Goal: Task Accomplishment & Management: Complete application form

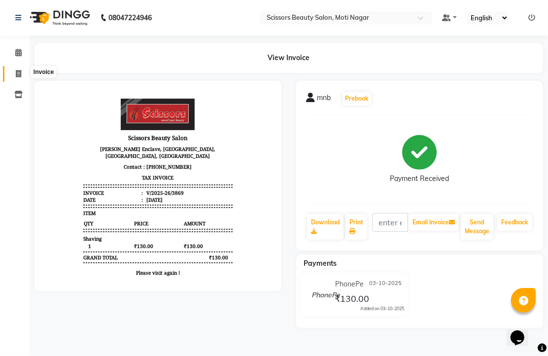
click at [16, 72] on icon at bounding box center [18, 73] width 5 height 7
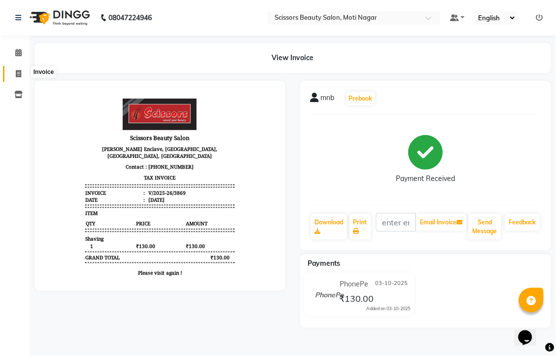
select select "service"
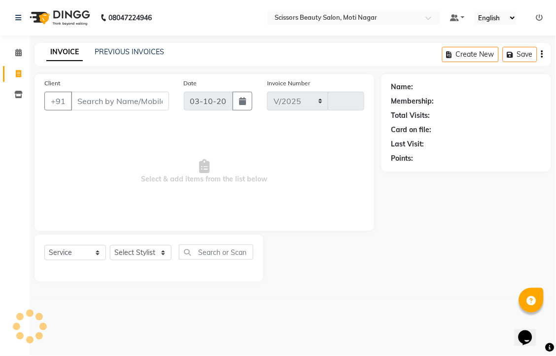
select select "7057"
type input "3870"
click at [107, 110] on input "Client" at bounding box center [120, 101] width 98 height 19
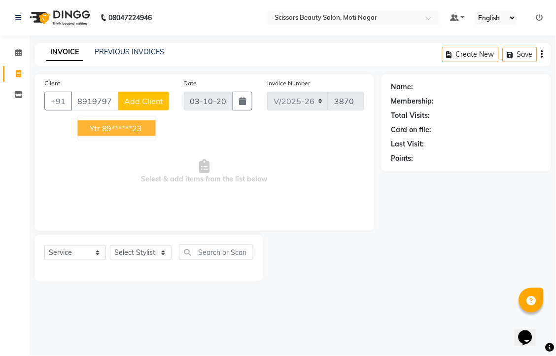
click at [156, 136] on button "ytr 89******23" at bounding box center [117, 128] width 78 height 16
type input "89******23"
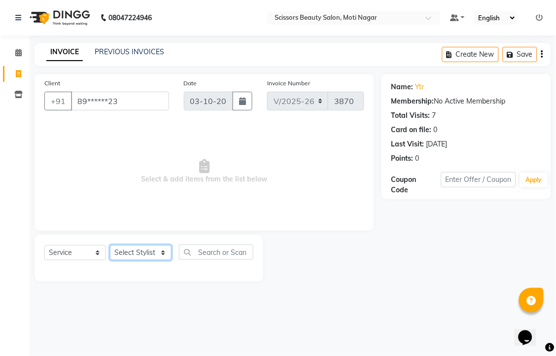
click at [140, 260] on select "Select Stylist Arman [PERSON_NAME] [PERSON_NAME] [PERSON_NAME] Sir Staff" at bounding box center [141, 252] width 62 height 15
select select "58456"
click at [113, 260] on select "Select Stylist Arman [PERSON_NAME] [PERSON_NAME] [PERSON_NAME] Sir Staff" at bounding box center [141, 252] width 62 height 15
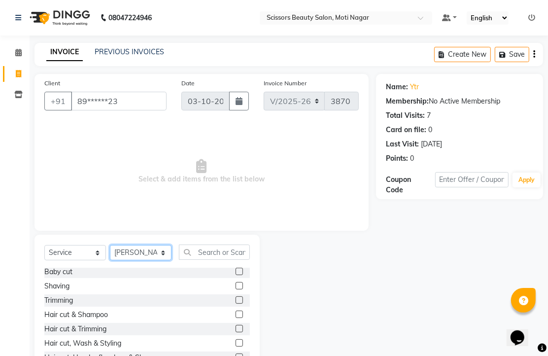
scroll to position [55, 0]
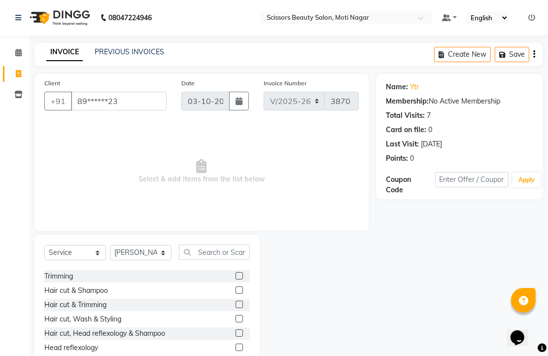
click at [236, 308] on label at bounding box center [239, 304] width 7 height 7
click at [236, 308] on input "checkbox" at bounding box center [239, 305] width 6 height 6
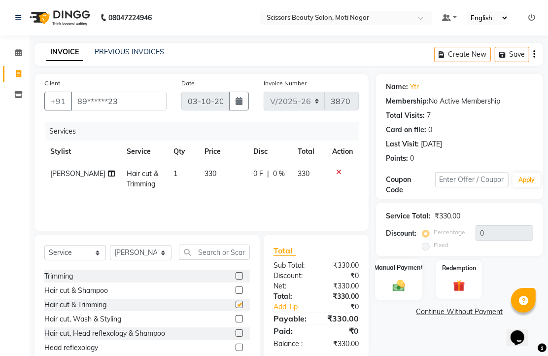
checkbox input "false"
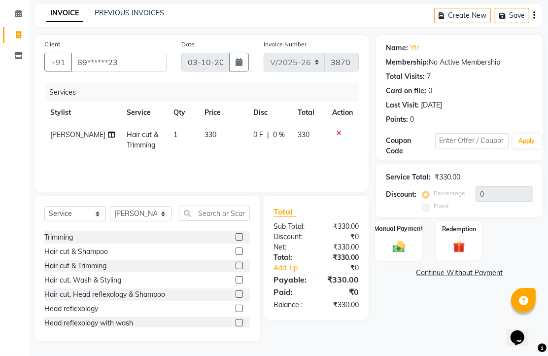
click at [398, 253] on img at bounding box center [399, 246] width 20 height 14
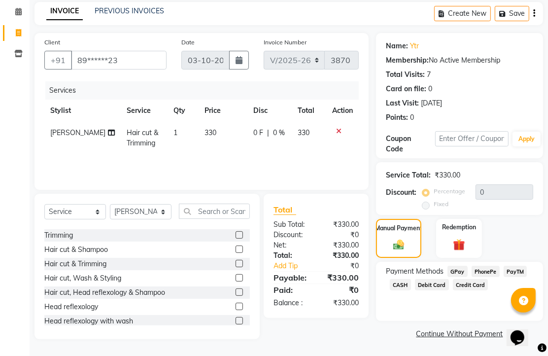
click at [486, 277] on span "PhonePe" at bounding box center [486, 271] width 28 height 11
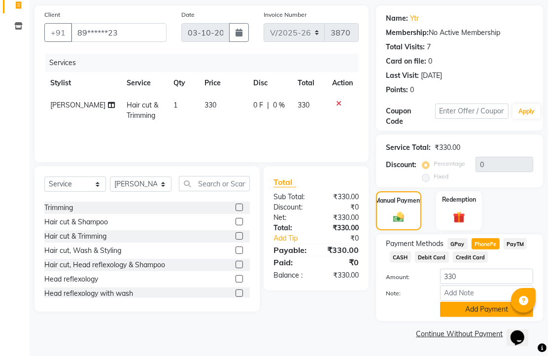
click at [489, 302] on button "Add Payment" at bounding box center [486, 309] width 93 height 15
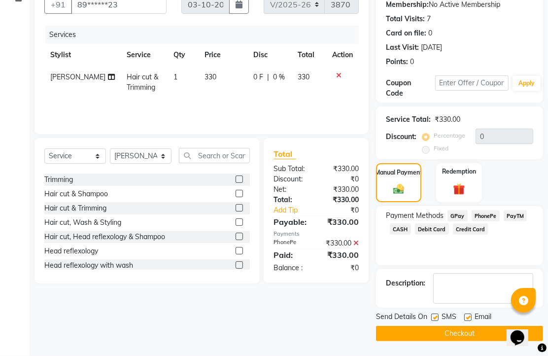
scroll to position [150, 0]
click at [471, 314] on label at bounding box center [467, 316] width 7 height 7
click at [471, 314] on input "checkbox" at bounding box center [467, 317] width 6 height 6
checkbox input "false"
click at [454, 326] on button "Checkout" at bounding box center [459, 333] width 167 height 15
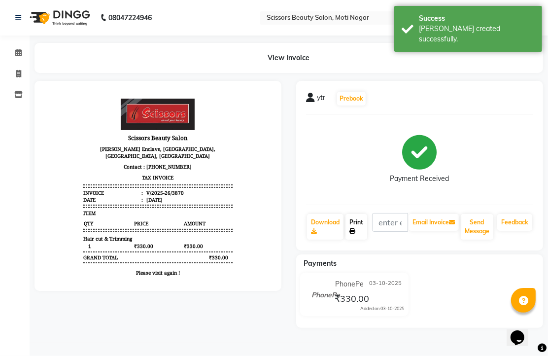
click at [358, 239] on link "Print" at bounding box center [356, 227] width 22 height 26
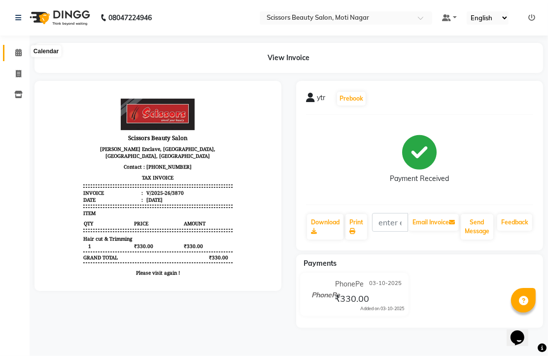
click at [22, 55] on span at bounding box center [18, 52] width 17 height 11
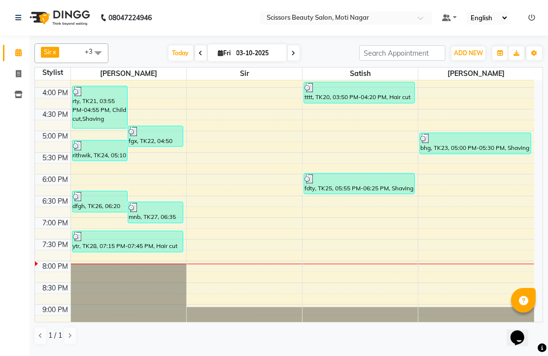
scroll to position [411, 0]
